Goal: Information Seeking & Learning: Learn about a topic

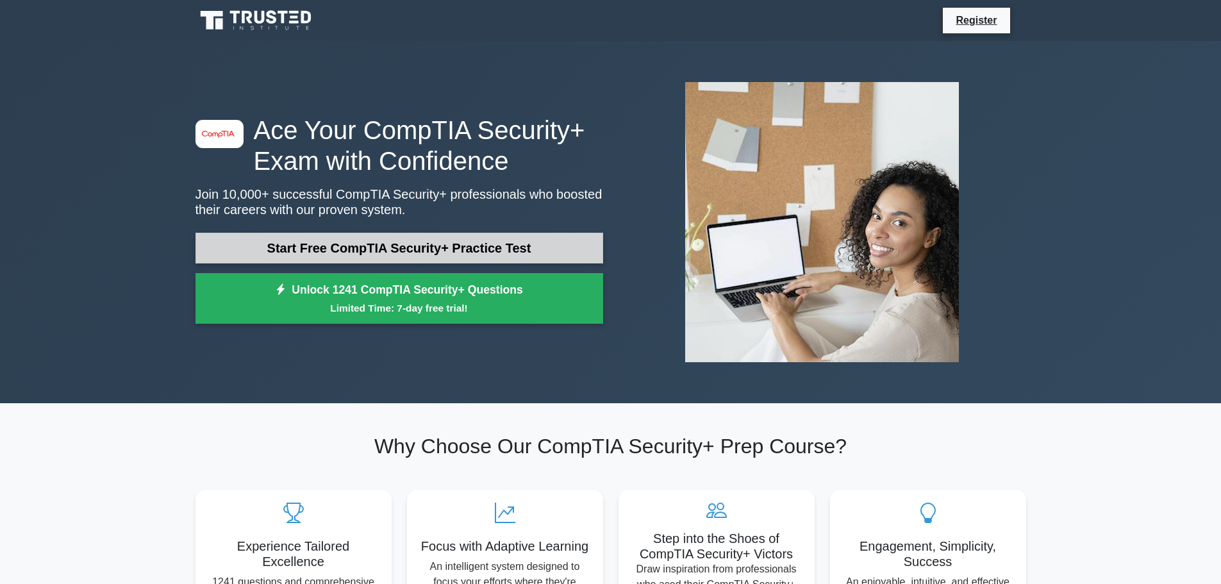
click at [395, 249] on link "Start Free CompTIA Security+ Practice Test" at bounding box center [399, 248] width 408 height 31
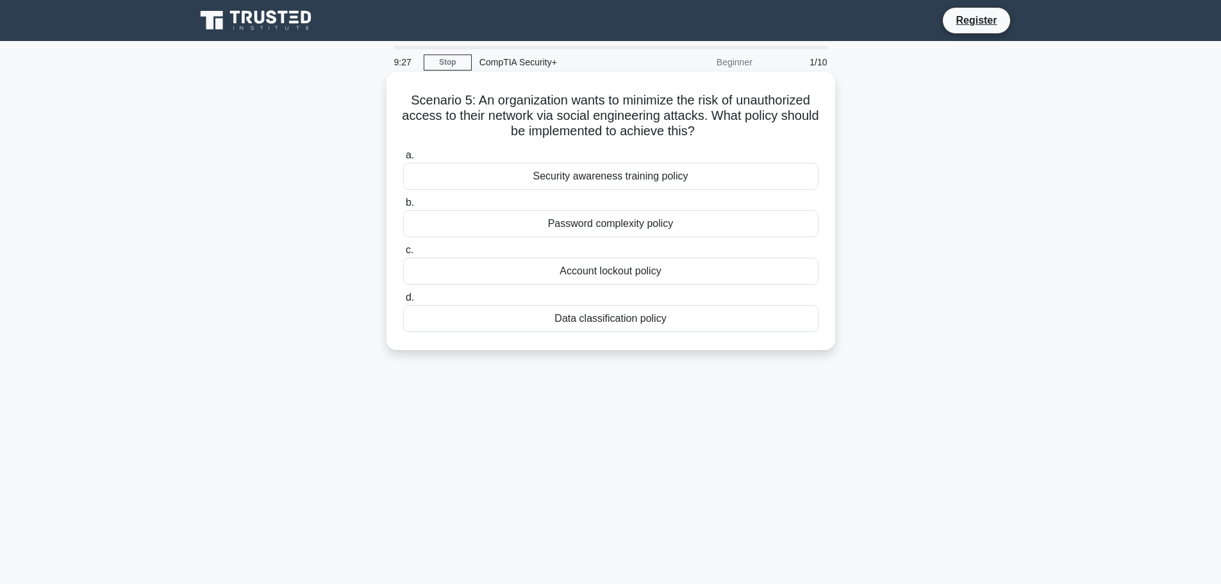
click at [583, 226] on div "Password complexity policy" at bounding box center [610, 223] width 415 height 27
click at [403, 207] on input "b. Password complexity policy" at bounding box center [403, 203] width 0 height 8
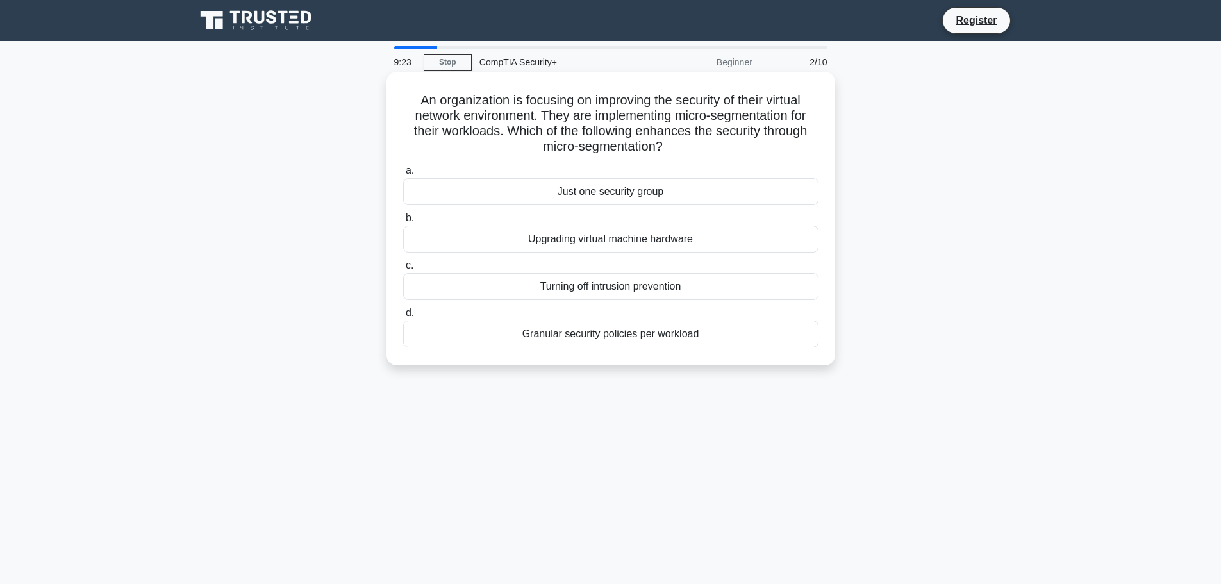
click at [417, 235] on div "Upgrading virtual machine hardware" at bounding box center [610, 239] width 415 height 27
click at [403, 222] on input "b. Upgrading virtual machine hardware" at bounding box center [403, 218] width 0 height 8
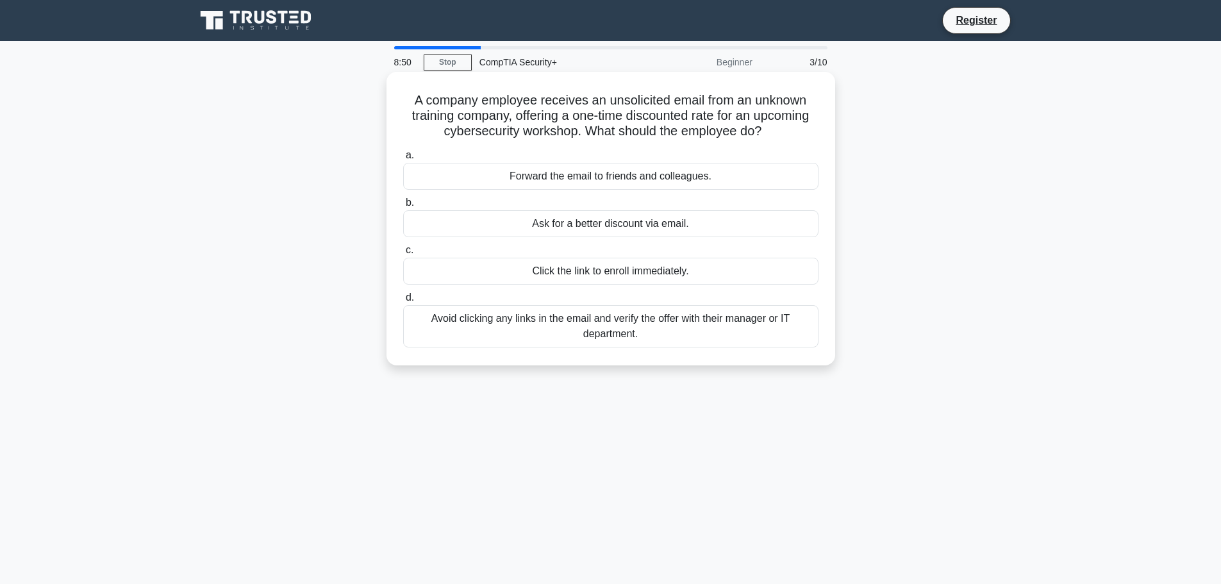
click at [460, 342] on div "Avoid clicking any links in the email and verify the offer with their manager o…" at bounding box center [610, 326] width 415 height 42
click at [403, 302] on input "d. Avoid clicking any links in the email and verify the offer with their manage…" at bounding box center [403, 298] width 0 height 8
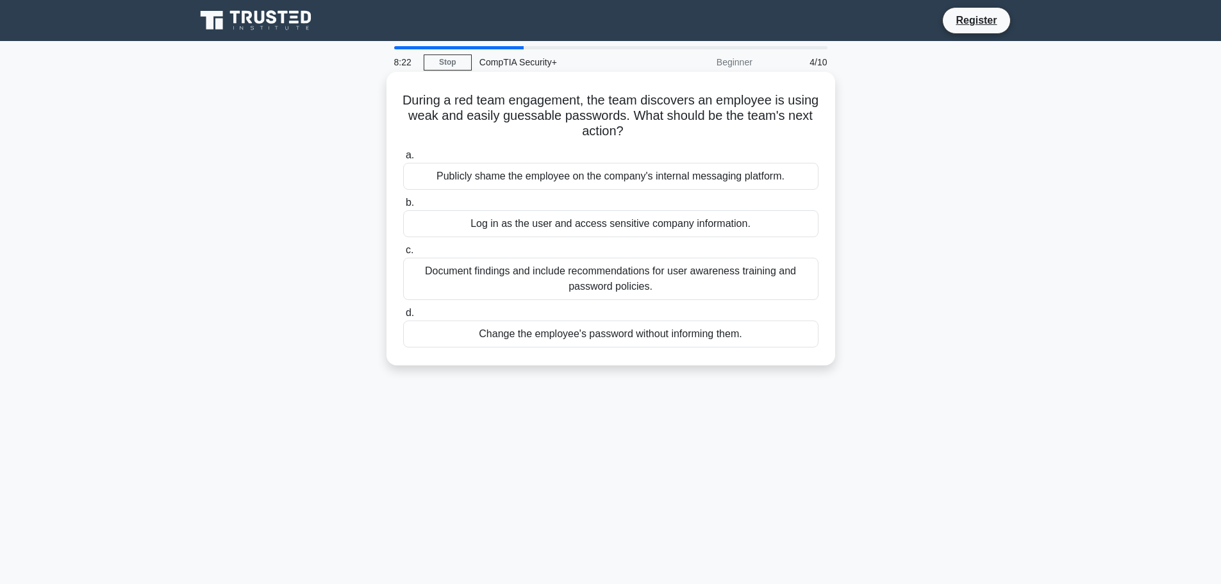
click at [425, 270] on div "Document findings and include recommendations for user awareness training and p…" at bounding box center [610, 279] width 415 height 42
click at [403, 254] on input "c. Document findings and include recommendations for user awareness training an…" at bounding box center [403, 250] width 0 height 8
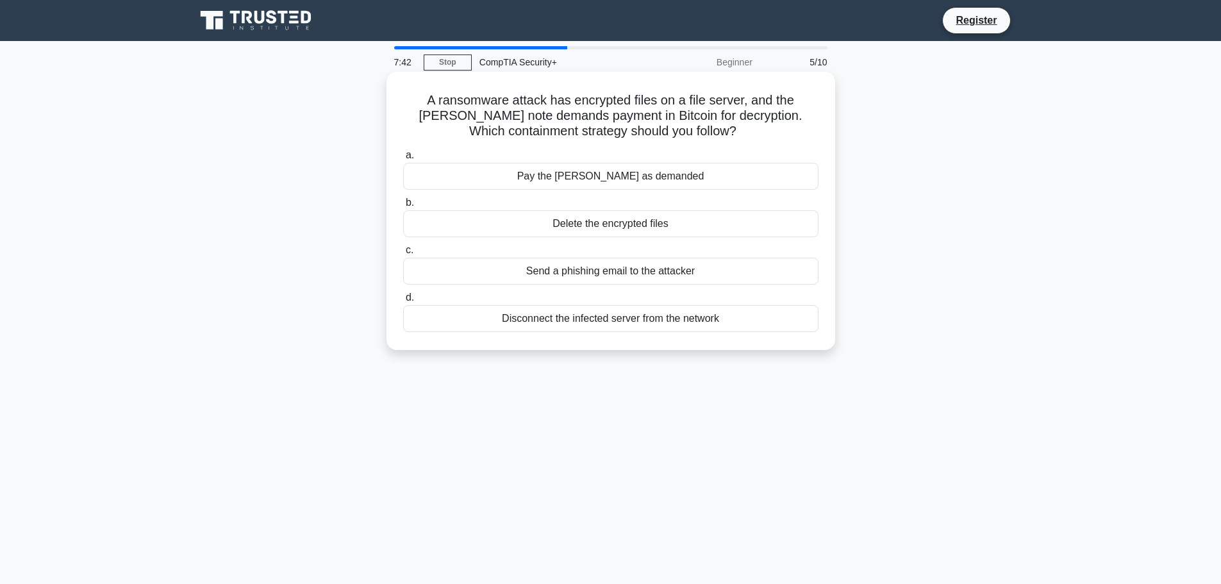
click at [649, 319] on div "Disconnect the infected server from the network" at bounding box center [610, 318] width 415 height 27
click at [403, 302] on input "d. Disconnect the infected server from the network" at bounding box center [403, 298] width 0 height 8
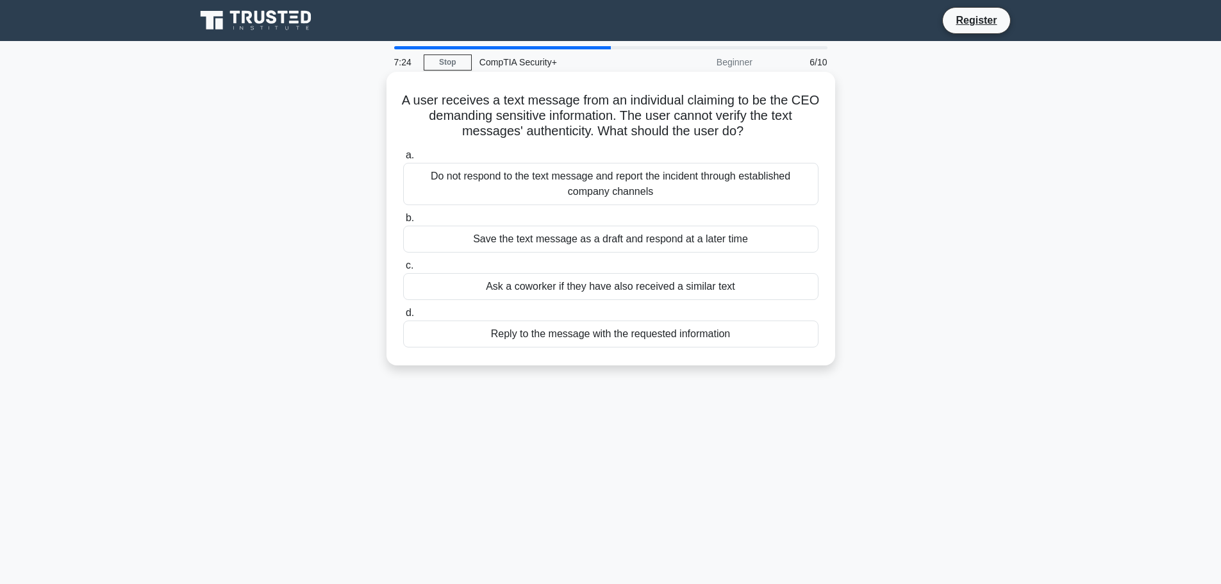
click at [679, 183] on div "Do not respond to the text message and report the incident through established …" at bounding box center [610, 184] width 415 height 42
click at [403, 160] on input "a. Do not respond to the text message and report the incident through establish…" at bounding box center [403, 155] width 0 height 8
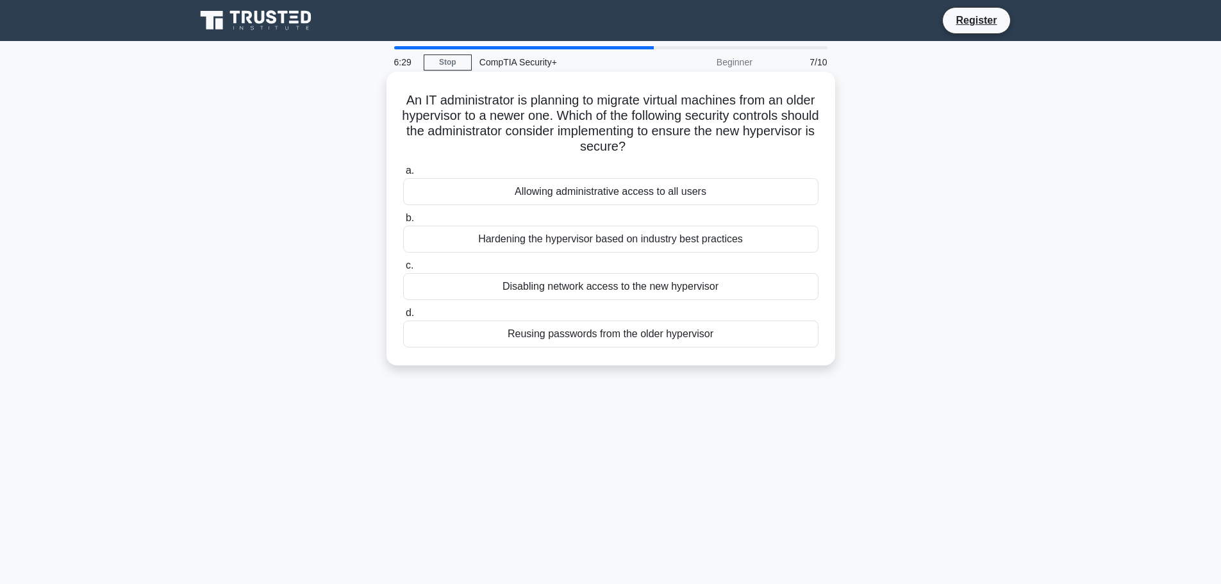
click at [509, 235] on div "Hardening the hypervisor based on industry best practices" at bounding box center [610, 239] width 415 height 27
click at [403, 222] on input "b. Hardening the hypervisor based on industry best practices" at bounding box center [403, 218] width 0 height 8
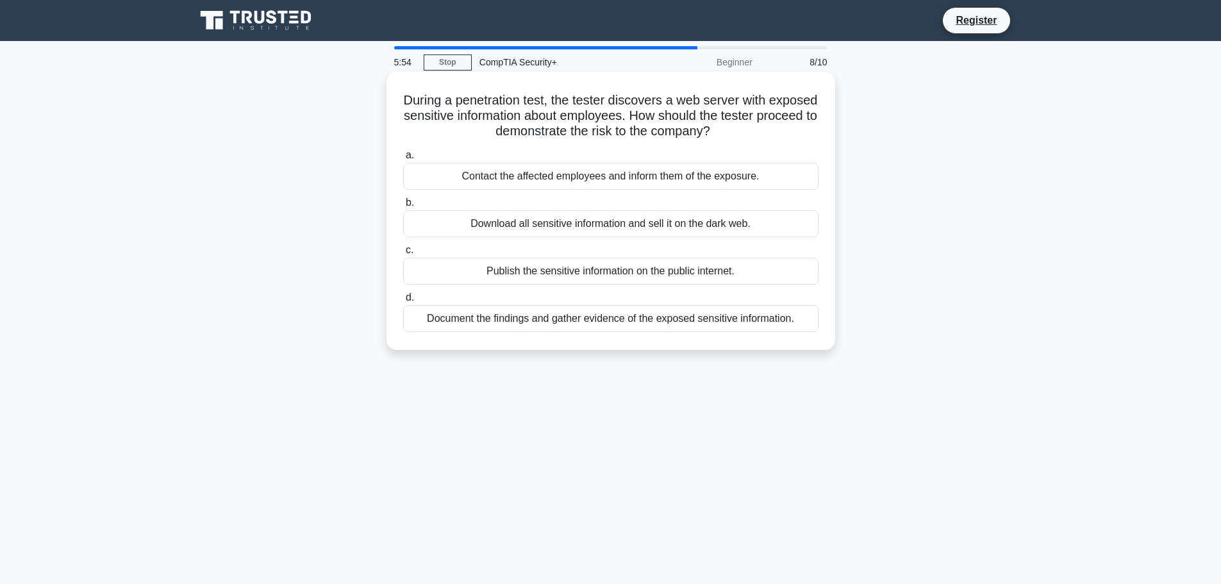
click at [519, 317] on div "Document the findings and gather evidence of the exposed sensitive information." at bounding box center [610, 318] width 415 height 27
click at [403, 302] on input "d. Document the findings and gather evidence of the exposed sensitive informati…" at bounding box center [403, 298] width 0 height 8
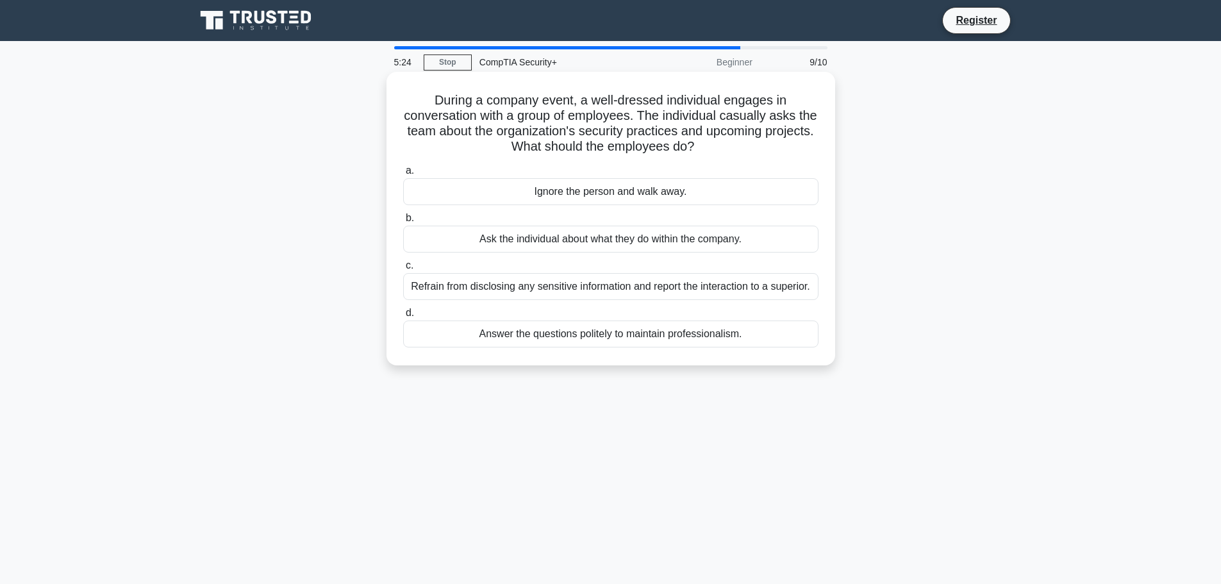
click at [700, 286] on div "Refrain from disclosing any sensitive information and report the interaction to…" at bounding box center [610, 286] width 415 height 27
click at [403, 270] on input "c. Refrain from disclosing any sensitive information and report the interaction…" at bounding box center [403, 265] width 0 height 8
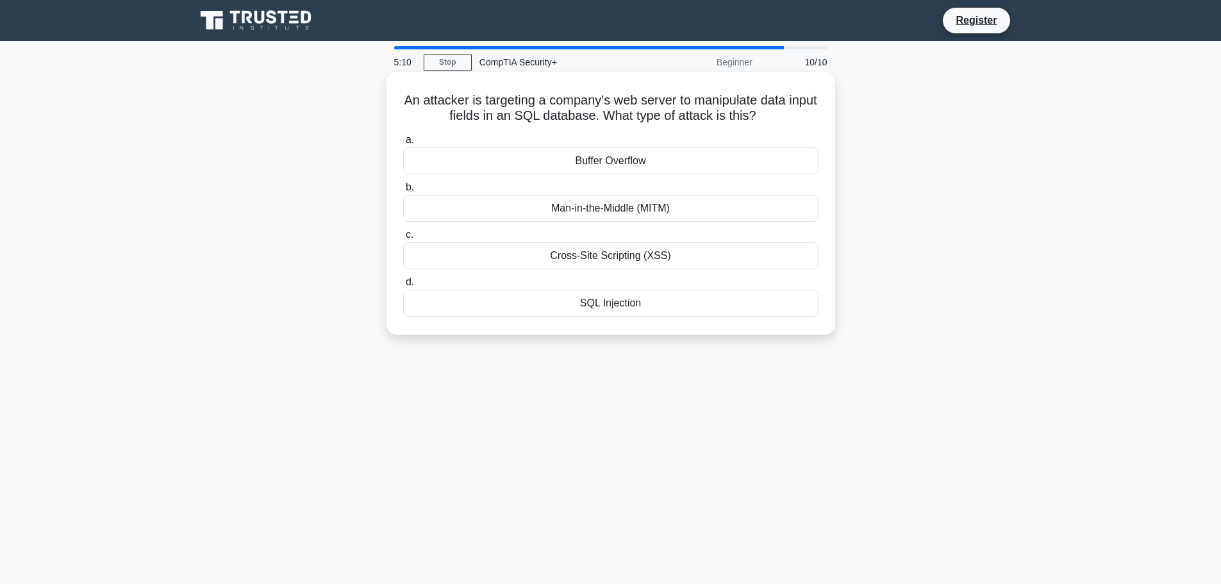
click at [589, 210] on div "Man-in-the-Middle (MITM)" at bounding box center [610, 208] width 415 height 27
click at [403, 192] on input "b. Man-in-the-Middle (MITM)" at bounding box center [403, 187] width 0 height 8
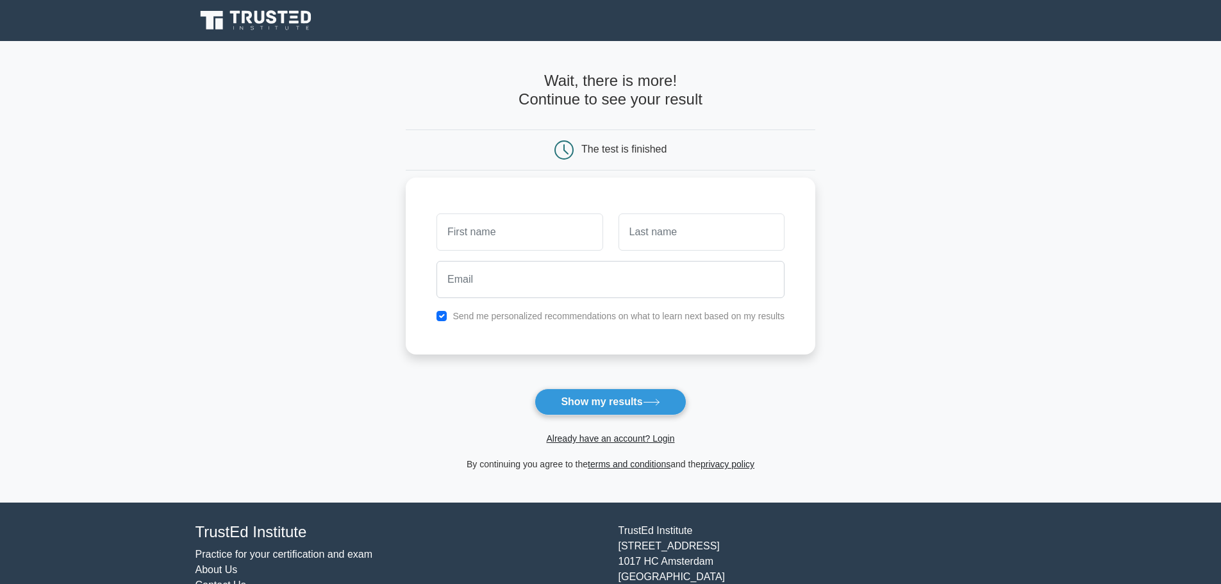
click at [492, 233] on input "text" at bounding box center [519, 231] width 166 height 37
type input "Harry"
type input "Newkirk"
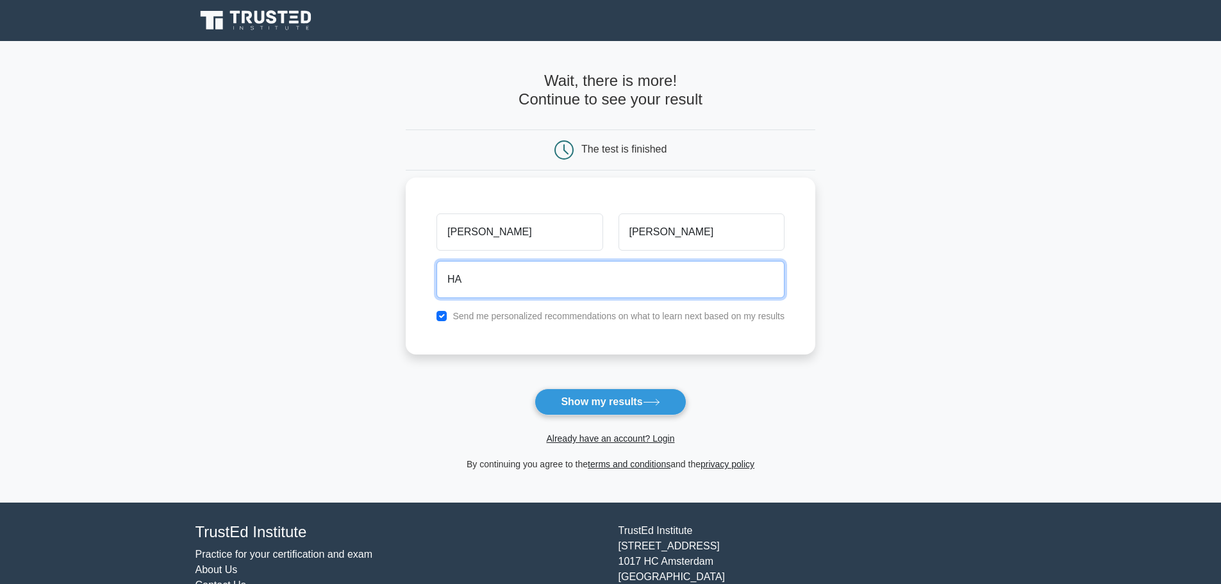
type input "H"
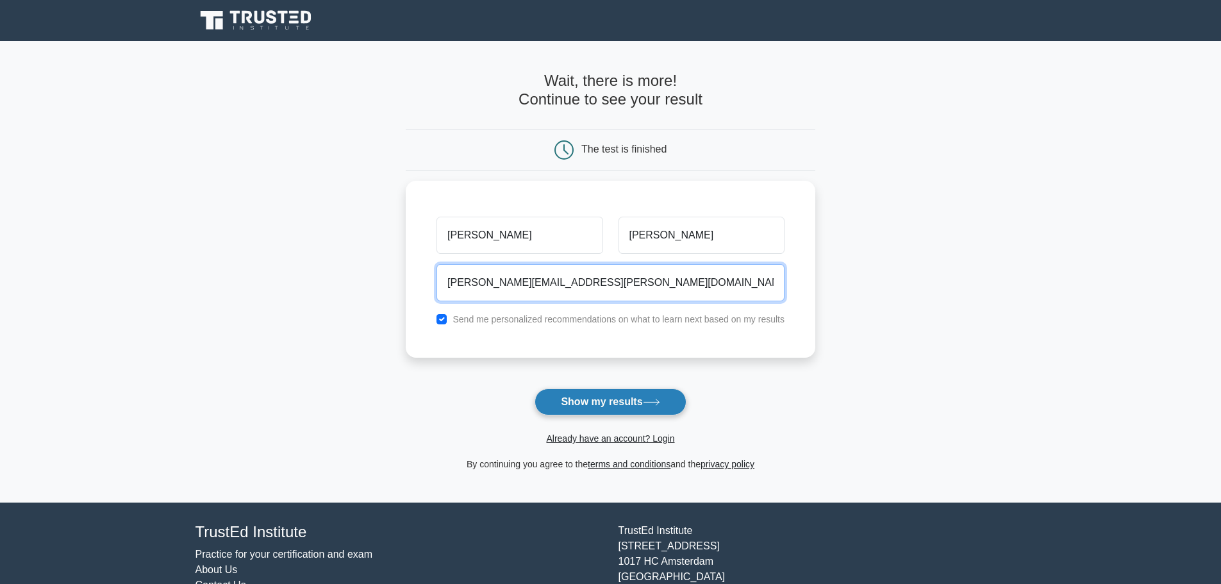
type input "harry.newkirk@gmail.com"
click at [585, 402] on button "Show my results" at bounding box center [610, 401] width 151 height 27
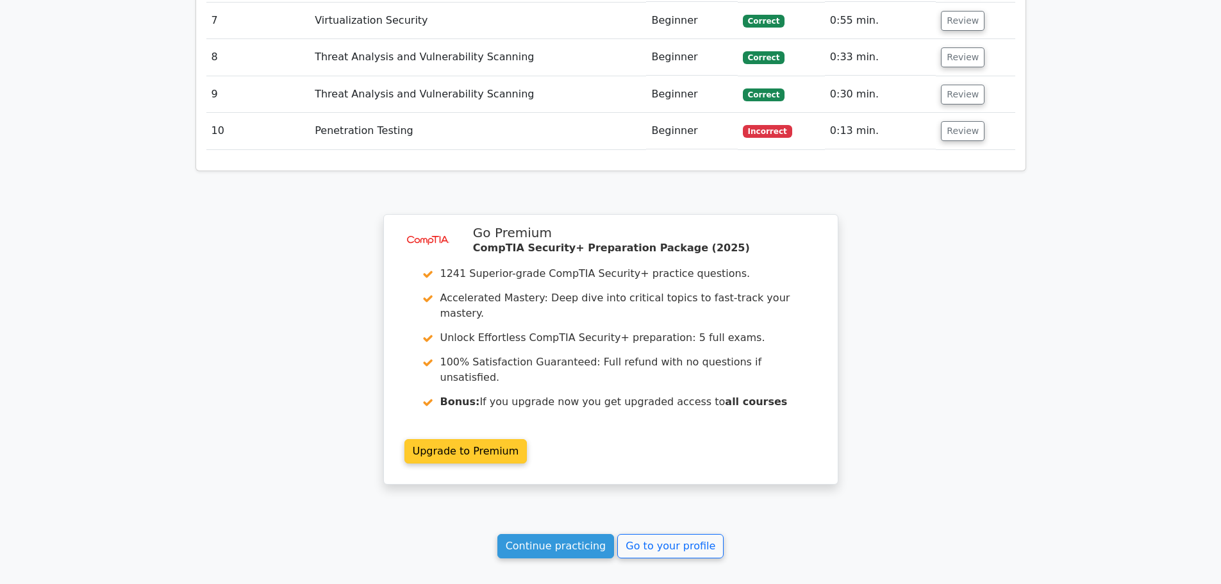
scroll to position [1739, 0]
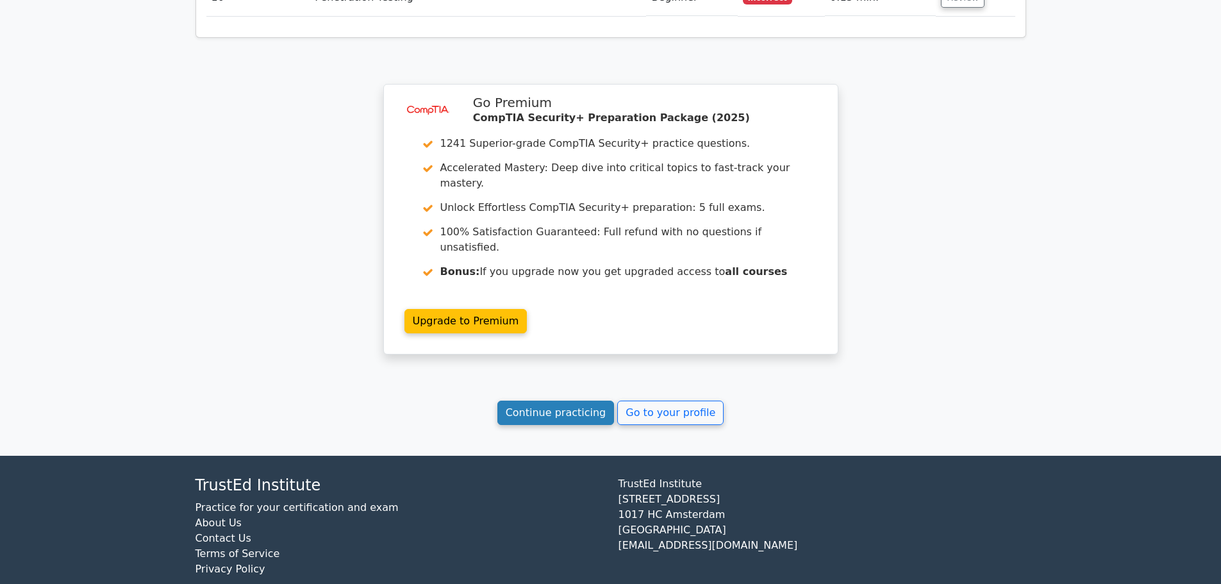
click at [547, 421] on link "Continue practicing" at bounding box center [555, 413] width 117 height 24
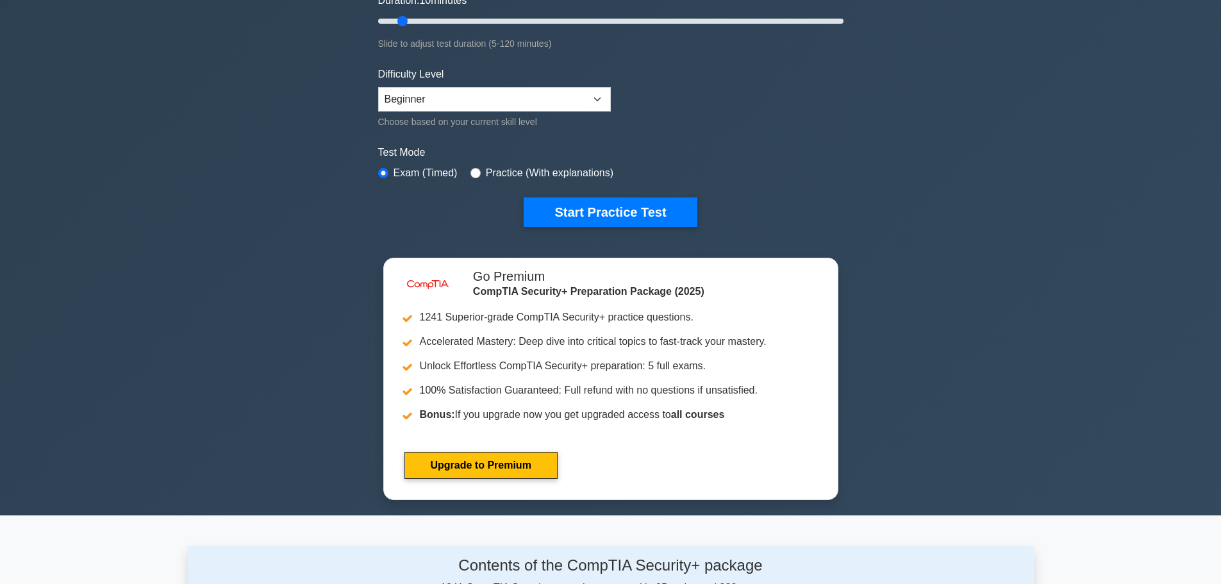
scroll to position [64, 0]
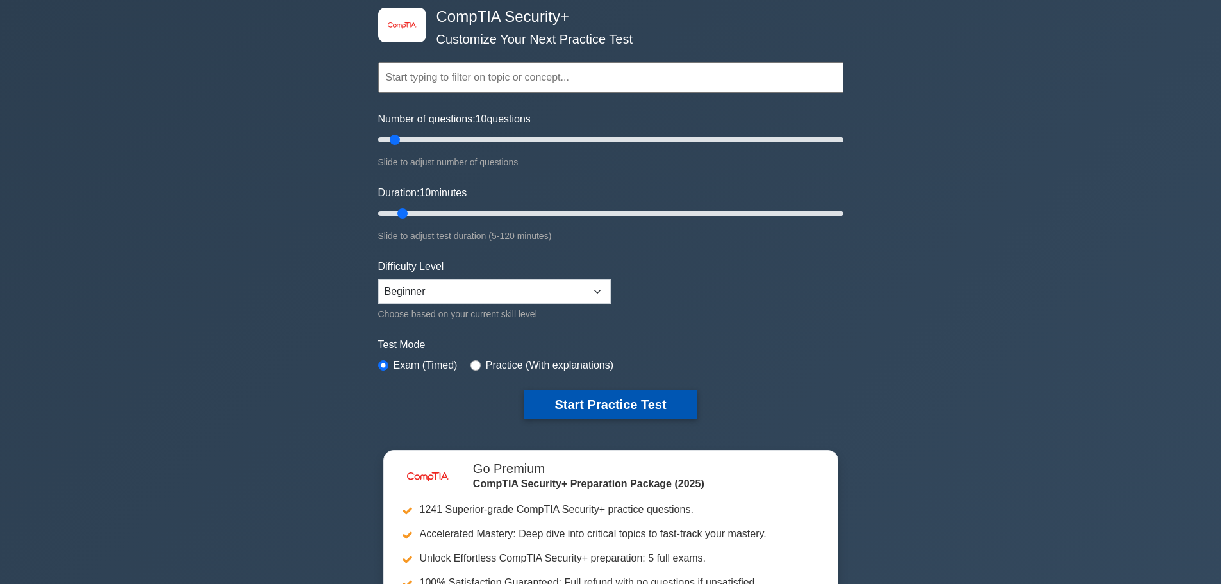
click at [590, 402] on button "Start Practice Test" at bounding box center [610, 404] width 173 height 29
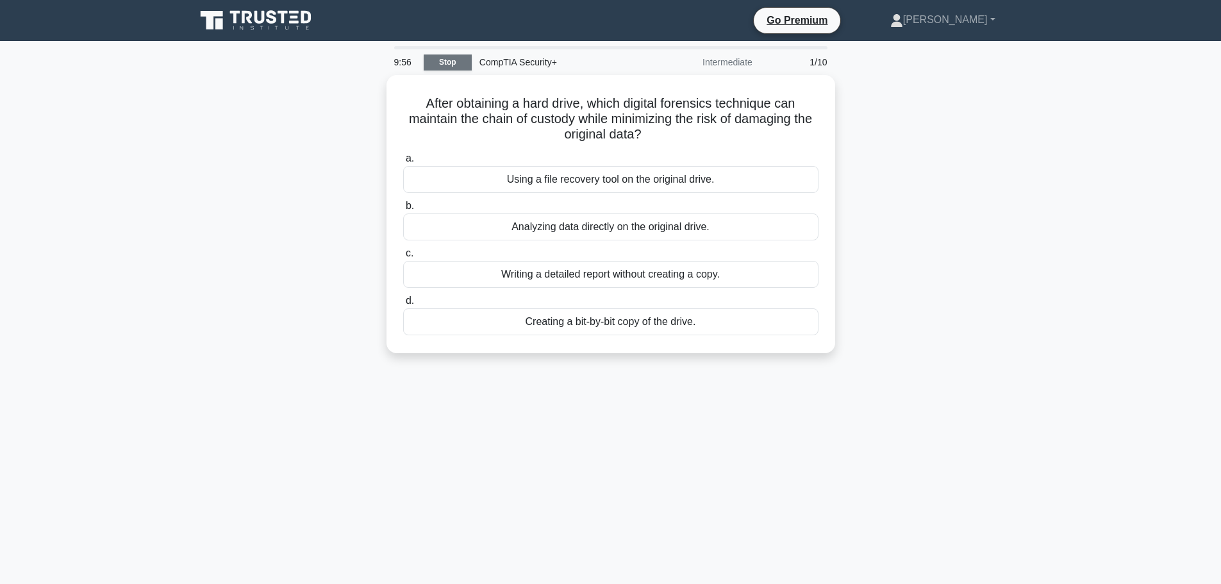
click at [442, 65] on link "Stop" at bounding box center [448, 62] width 48 height 16
